Goal: Task Accomplishment & Management: Manage account settings

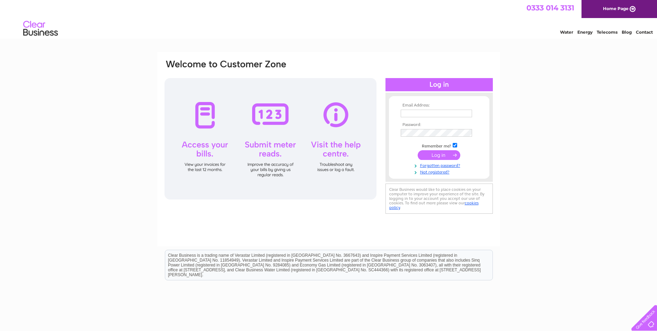
type input "linda.dental@hotmail.co.uk"
click at [444, 157] on input "submit" at bounding box center [439, 155] width 43 height 10
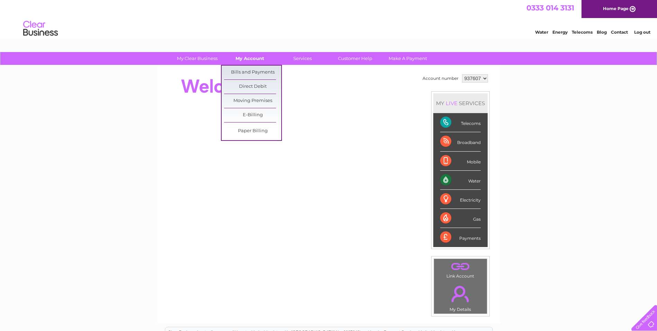
click at [255, 61] on link "My Account" at bounding box center [249, 58] width 57 height 13
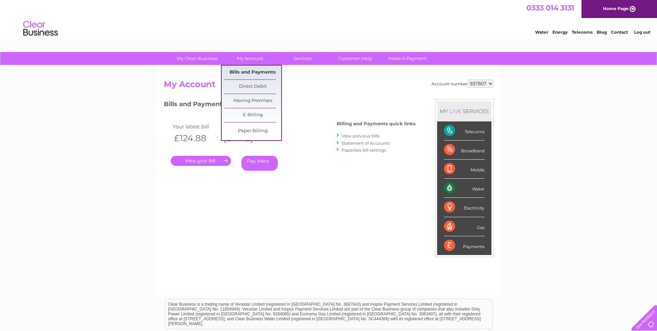
click at [251, 73] on link "Bills and Payments" at bounding box center [252, 72] width 57 height 14
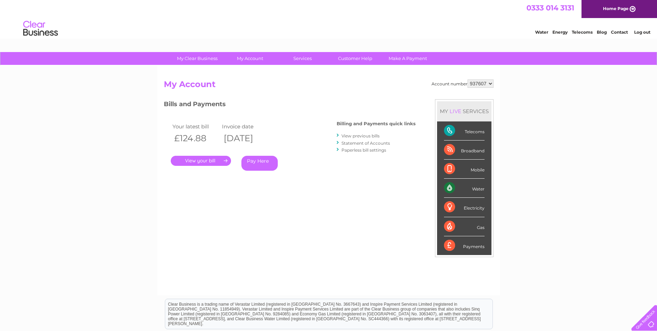
click at [196, 162] on link "." at bounding box center [201, 161] width 60 height 10
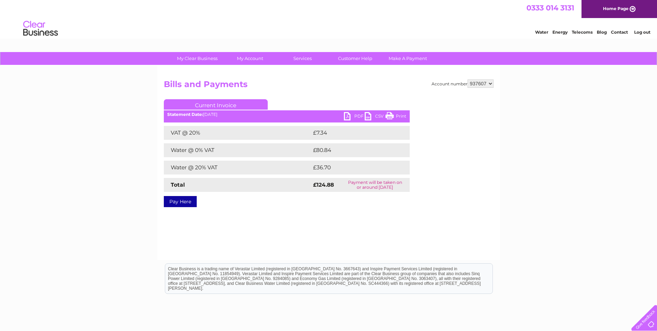
click at [349, 111] on ul "Current Invoice" at bounding box center [287, 105] width 246 height 13
click at [349, 115] on link "PDF" at bounding box center [354, 117] width 21 height 10
click at [490, 83] on select "937607 946643 981153" at bounding box center [481, 83] width 26 height 8
click at [468, 79] on select "937607 946643 981153" at bounding box center [481, 83] width 26 height 8
click at [489, 86] on select "937607 946643 981153" at bounding box center [481, 83] width 26 height 8
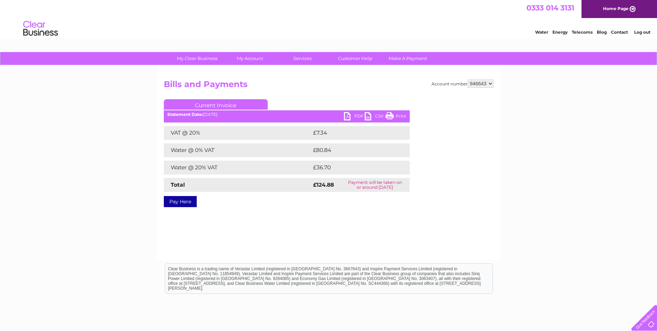
select select "981153"
click at [468, 79] on select "937607 946643 981153" at bounding box center [481, 83] width 26 height 8
click at [347, 115] on link "PDF" at bounding box center [354, 117] width 21 height 10
click at [488, 84] on select "937607 946643 981153" at bounding box center [481, 83] width 26 height 8
select select "946643"
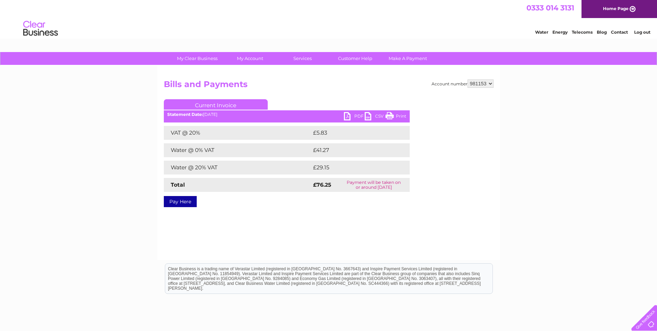
click at [468, 79] on select "937607 946643 981153" at bounding box center [481, 83] width 26 height 8
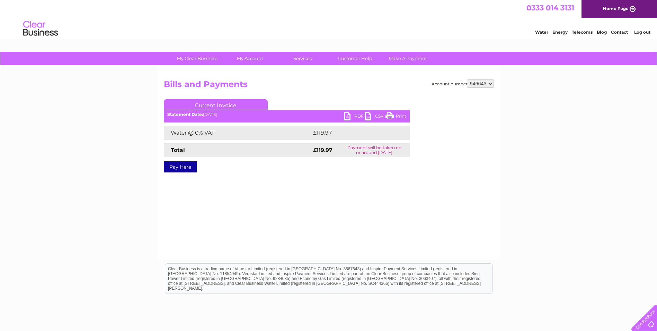
click at [346, 117] on link "PDF" at bounding box center [354, 117] width 21 height 10
